Goal: Task Accomplishment & Management: Manage account settings

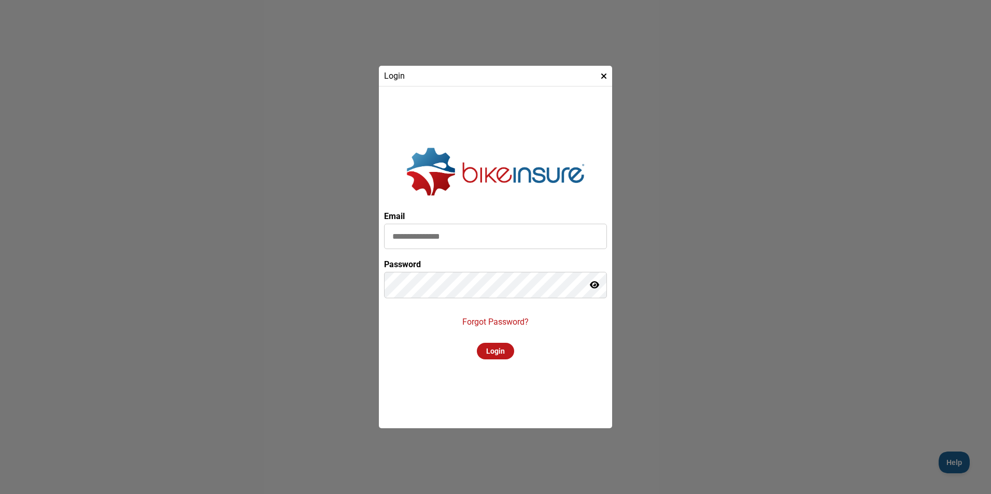
click at [437, 231] on input at bounding box center [495, 236] width 223 height 25
type input "**********"
click at [486, 352] on div "Login" at bounding box center [495, 351] width 37 height 17
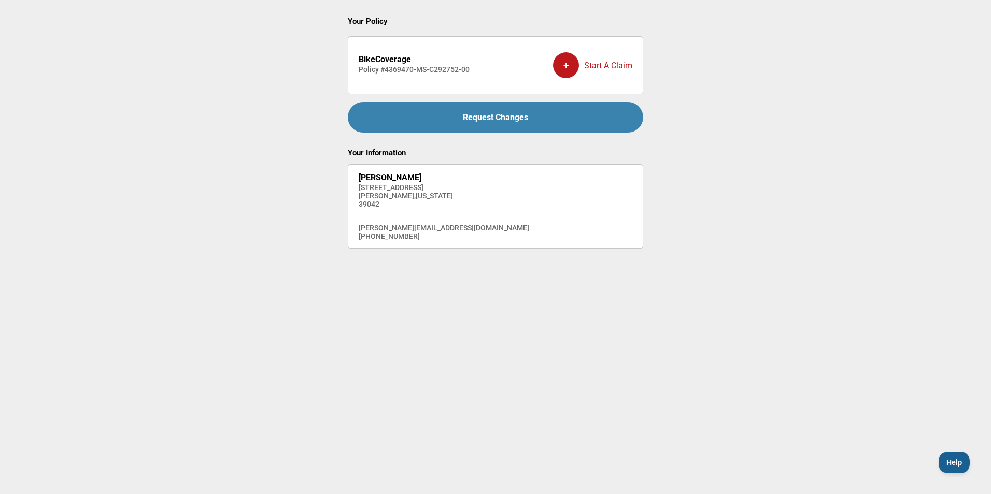
click at [489, 117] on div "Request Changes" at bounding box center [495, 117] width 295 height 31
click at [488, 124] on div "Request Changes" at bounding box center [495, 117] width 295 height 31
click at [564, 65] on div "+" at bounding box center [566, 65] width 26 height 26
